Goal: Check status: Check status

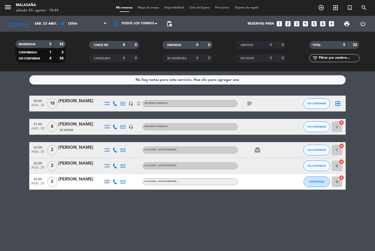
click at [250, 105] on icon "subject" at bounding box center [250, 103] width 6 height 6
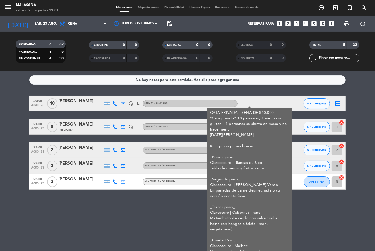
click at [137, 208] on div "No hay notas para este servicio. Haz clic para agregar una 20:00 [DATE] [PERSON…" at bounding box center [187, 160] width 375 height 179
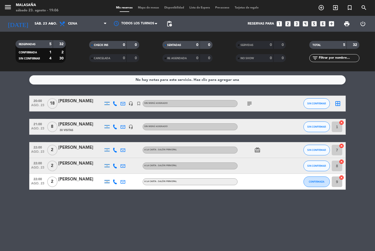
click at [248, 103] on icon "subject" at bounding box center [250, 103] width 6 height 6
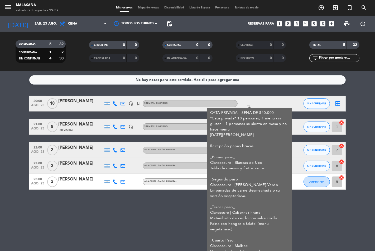
click at [125, 219] on div "No hay notas para este servicio. Haz clic para agregar una 20:00 [DATE] [PERSON…" at bounding box center [187, 160] width 375 height 179
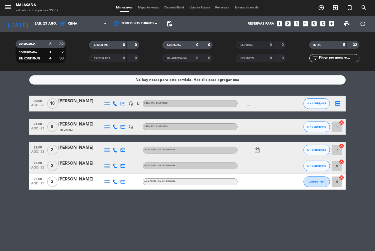
click at [259, 150] on icon "card_giftcard" at bounding box center [257, 150] width 6 height 6
click at [250, 103] on icon "subject" at bounding box center [250, 103] width 6 height 6
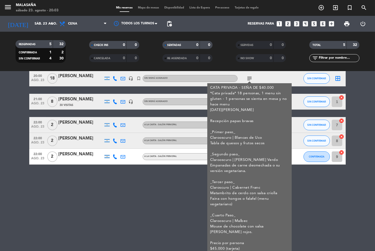
scroll to position [49, 0]
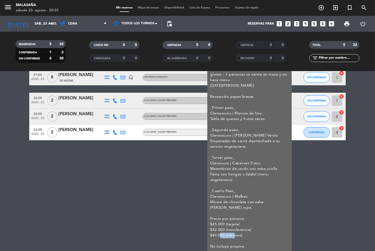
drag, startPoint x: 218, startPoint y: 235, endPoint x: 231, endPoint y: 235, distance: 13.7
click at [231, 235] on div "CATA PRIVADA - SEÑA DE $40.000 *Cata privada* 18 personas, 1 menu sin gluten - …" at bounding box center [249, 155] width 79 height 188
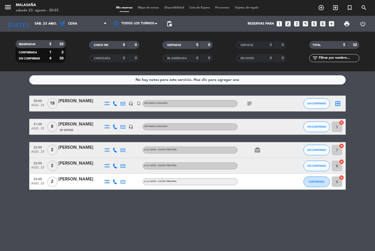
click at [249, 104] on icon "subject" at bounding box center [250, 103] width 6 height 6
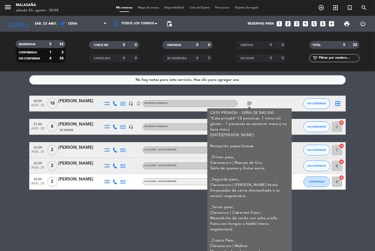
click at [79, 99] on div "[PERSON_NAME]" at bounding box center [80, 101] width 45 height 7
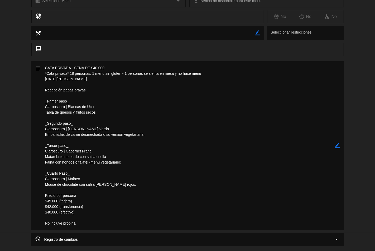
scroll to position [88, 0]
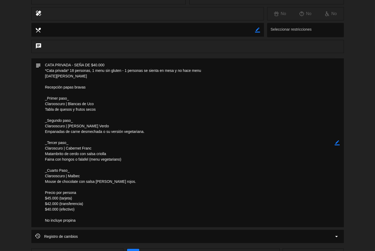
drag, startPoint x: 44, startPoint y: 69, endPoint x: 122, endPoint y: 179, distance: 134.7
click at [122, 179] on textarea at bounding box center [188, 142] width 294 height 169
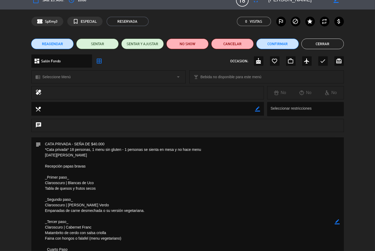
scroll to position [0, 0]
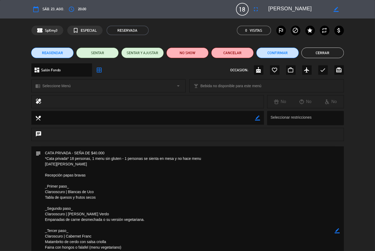
click at [323, 52] on button "Cerrar" at bounding box center [323, 53] width 42 height 11
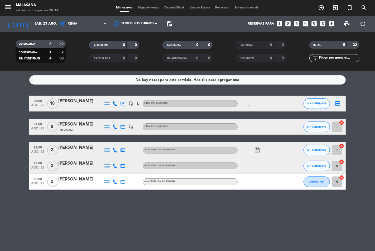
click at [250, 105] on icon "subject" at bounding box center [250, 103] width 6 height 6
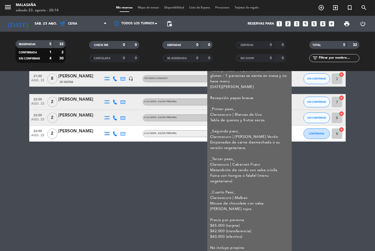
scroll to position [49, 0]
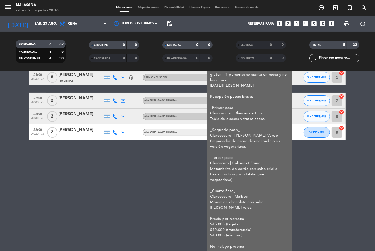
click at [368, 214] on div "No hay notas para este servicio. Haz clic para agregar una 20:00 [DATE] [PERSON…" at bounding box center [187, 160] width 375 height 179
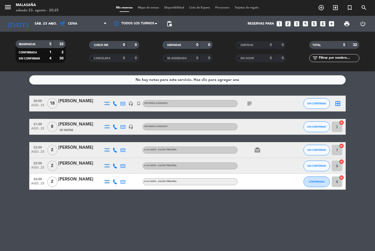
click at [267, 108] on div "subject" at bounding box center [262, 104] width 48 height 16
click at [251, 103] on icon "subject" at bounding box center [250, 103] width 6 height 6
